Goal: Check status: Check status

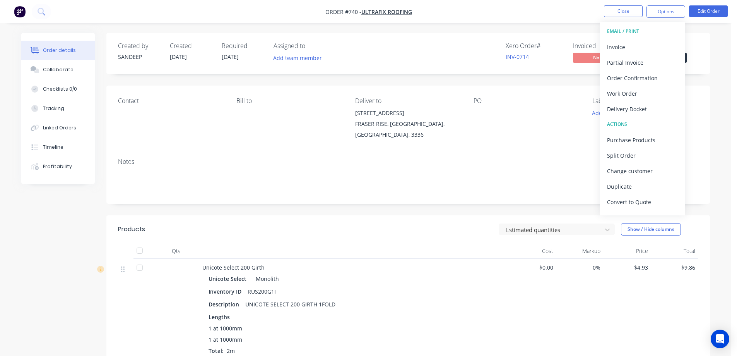
click at [619, 10] on button "Close" at bounding box center [623, 11] width 39 height 12
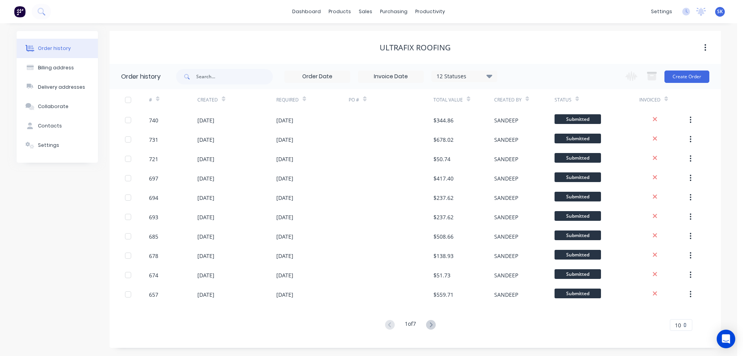
click at [16, 12] on img at bounding box center [20, 12] width 12 height 12
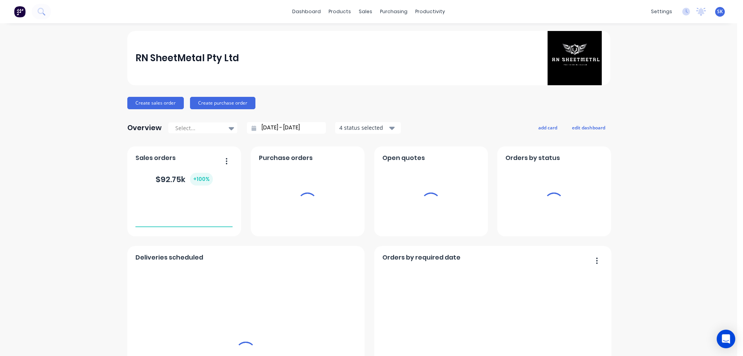
click at [270, 128] on input "[DATE] - [DATE]" at bounding box center [289, 128] width 67 height 12
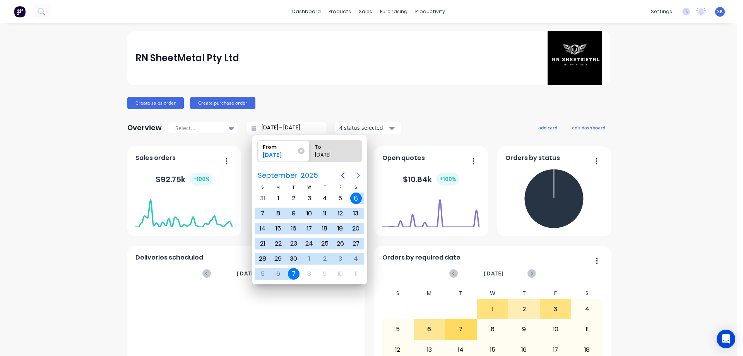
click at [358, 173] on icon "Next page" at bounding box center [358, 175] width 9 height 9
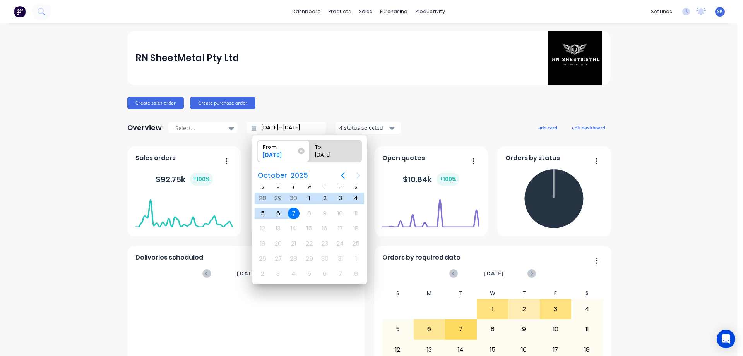
click at [297, 213] on div "7" at bounding box center [294, 213] width 12 height 12
type input "07/10/25 - 07/10/25"
radio input "false"
radio input "true"
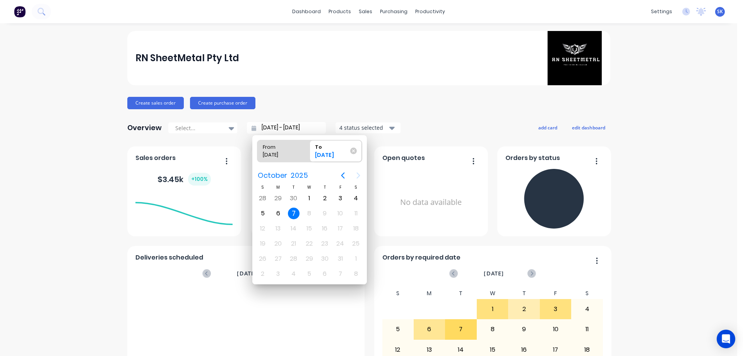
click at [345, 125] on div "4 status selected" at bounding box center [363, 127] width 49 height 8
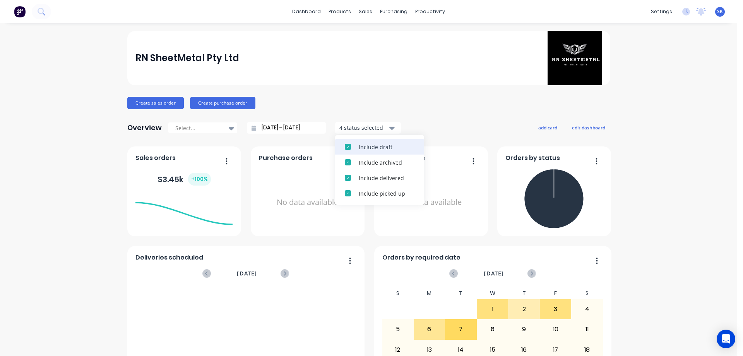
click at [359, 143] on div "Include draft" at bounding box center [387, 147] width 56 height 8
click at [359, 143] on div "Include archived" at bounding box center [387, 147] width 56 height 8
drag, startPoint x: 267, startPoint y: 125, endPoint x: 275, endPoint y: 151, distance: 27.9
click at [267, 125] on input "07/10/25 - 07/10/25" at bounding box center [289, 128] width 67 height 12
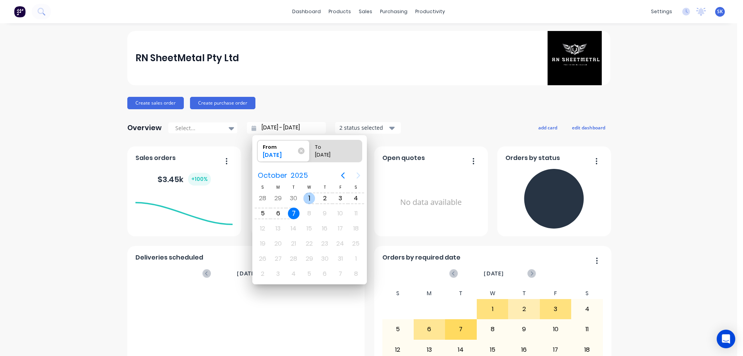
click at [310, 195] on div "1" at bounding box center [309, 198] width 12 height 12
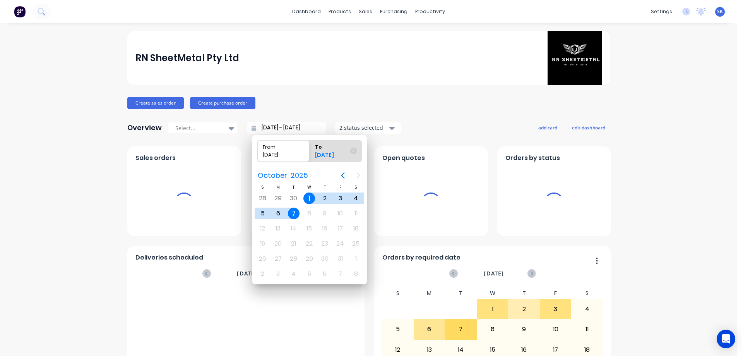
type input "01/10/25 - 07/10/25"
radio input "false"
radio input "true"
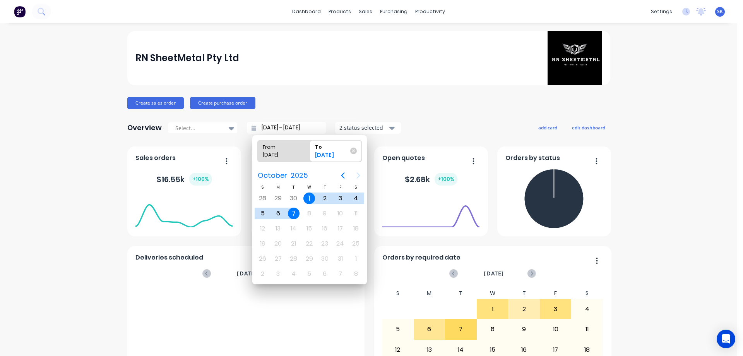
click at [391, 101] on div "Create sales order Create purchase order" at bounding box center [368, 103] width 483 height 12
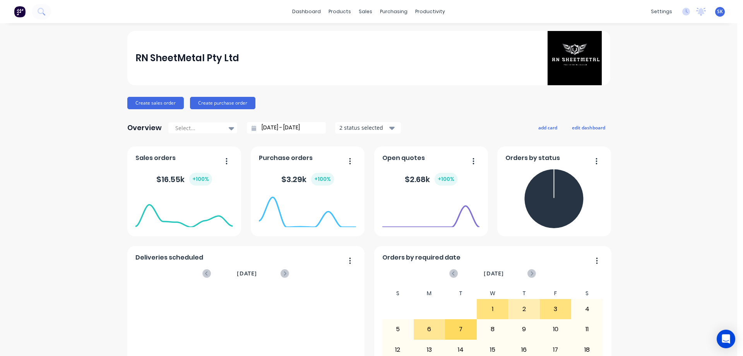
click at [15, 17] on img at bounding box center [20, 12] width 12 height 12
click at [18, 12] on img at bounding box center [20, 12] width 12 height 12
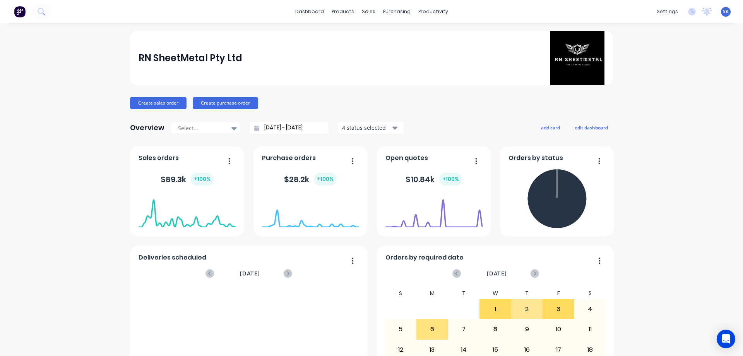
click at [22, 12] on img at bounding box center [20, 12] width 12 height 12
